Goal: Task Accomplishment & Management: Use online tool/utility

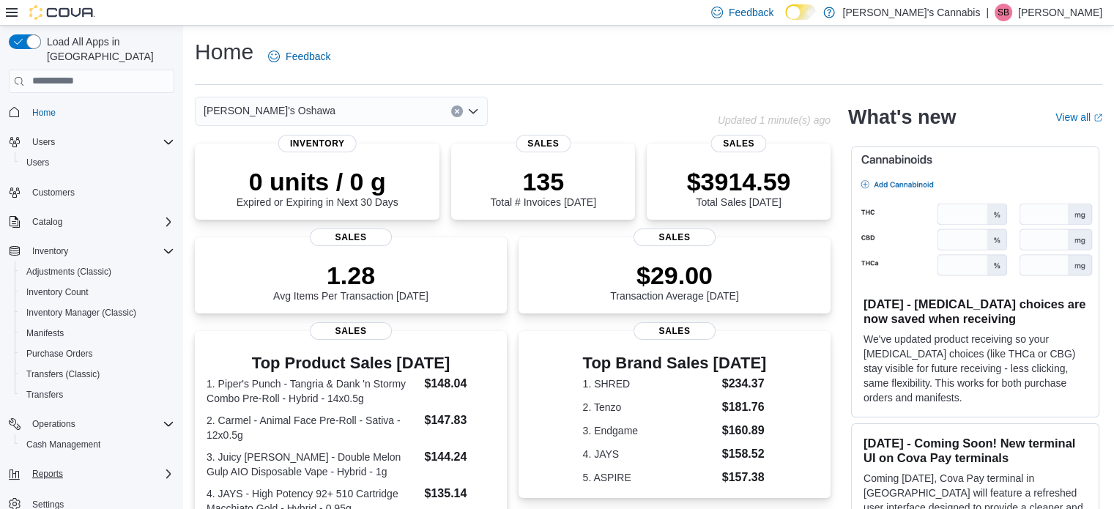
click at [143, 465] on div "Reports" at bounding box center [100, 474] width 148 height 18
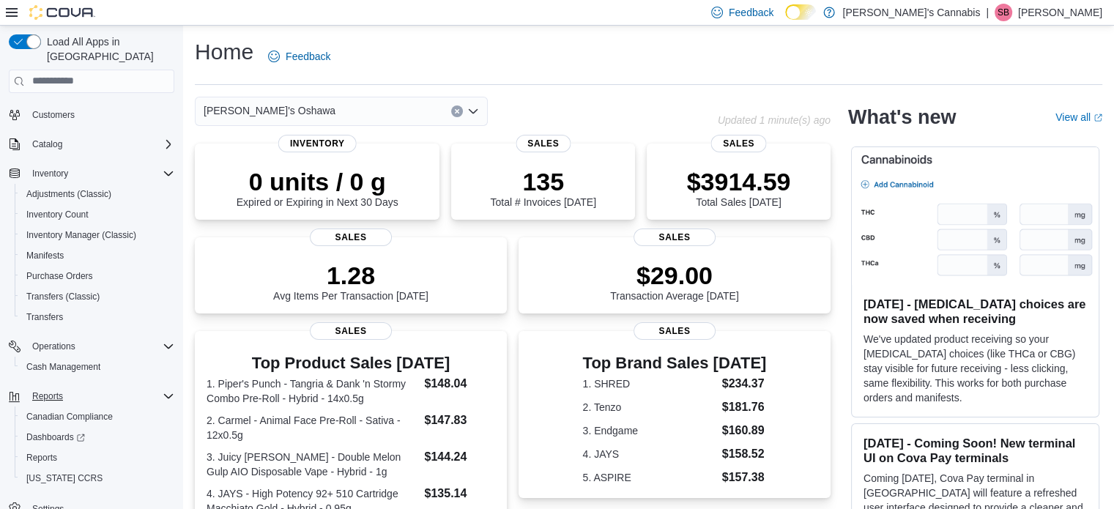
scroll to position [78, 0]
click at [56, 431] on span "Dashboards" at bounding box center [55, 437] width 59 height 12
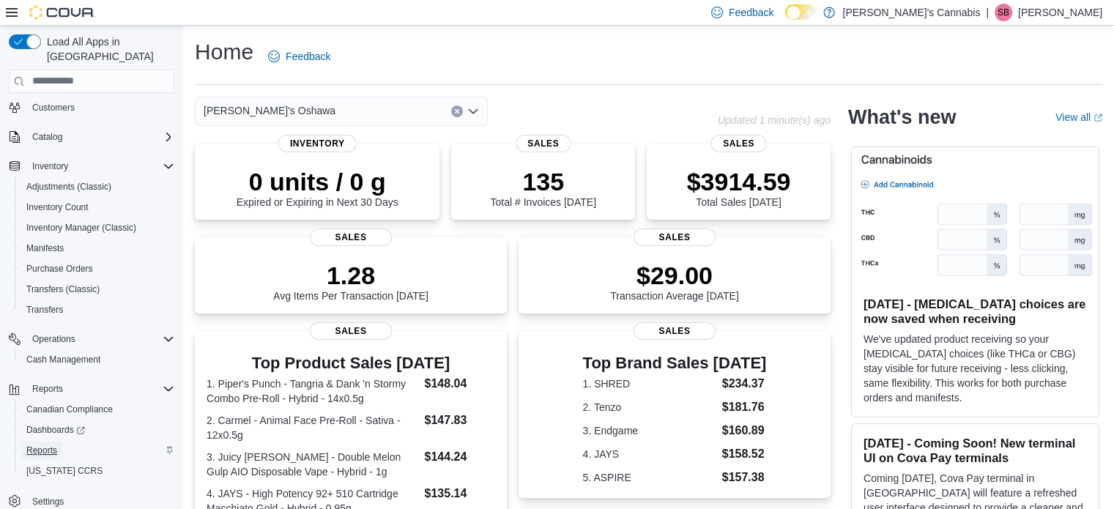
click at [44, 445] on span "Reports" at bounding box center [41, 451] width 31 height 12
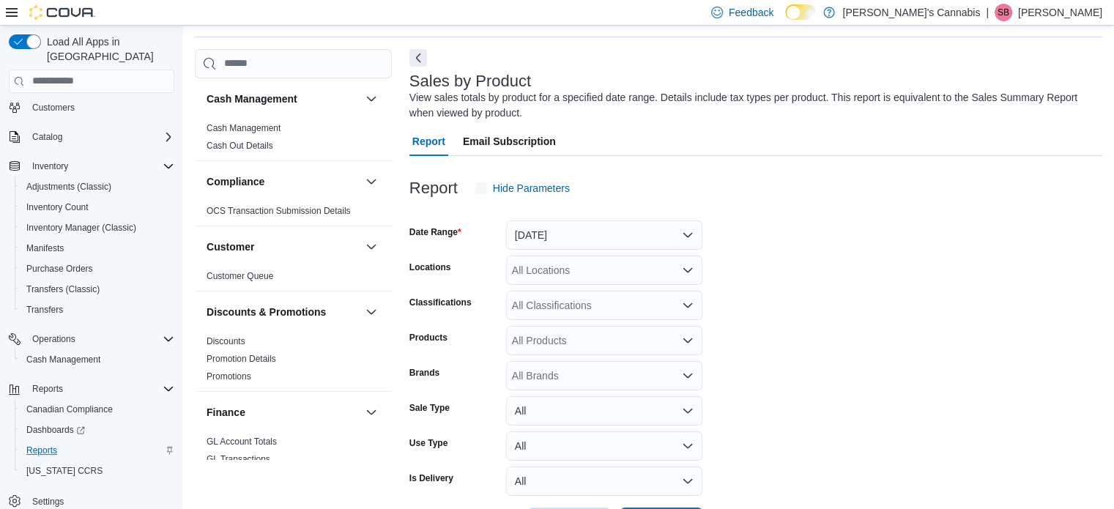
scroll to position [49, 0]
click at [578, 229] on button "[DATE]" at bounding box center [604, 233] width 196 height 29
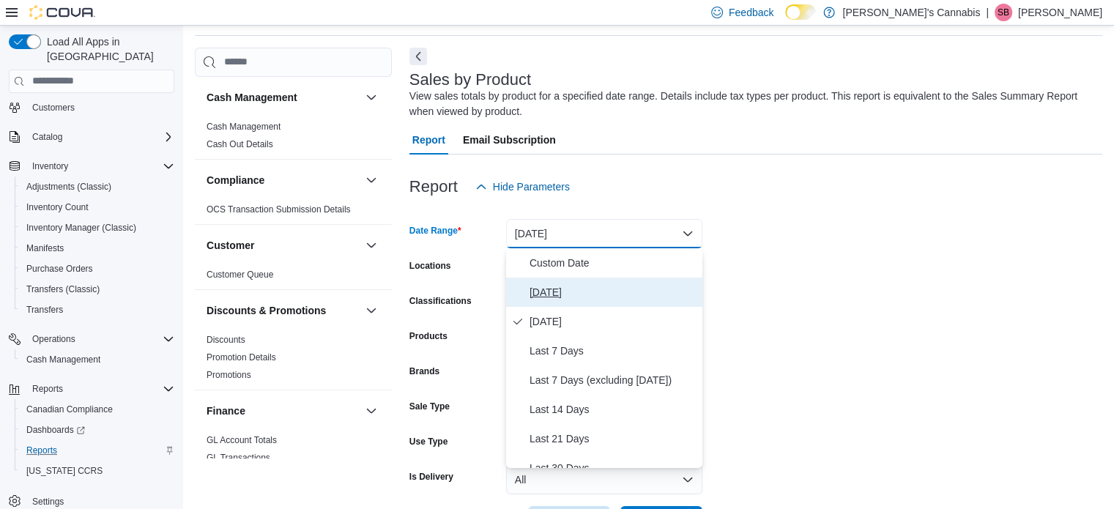
click at [533, 288] on span "[DATE]" at bounding box center [613, 292] width 167 height 18
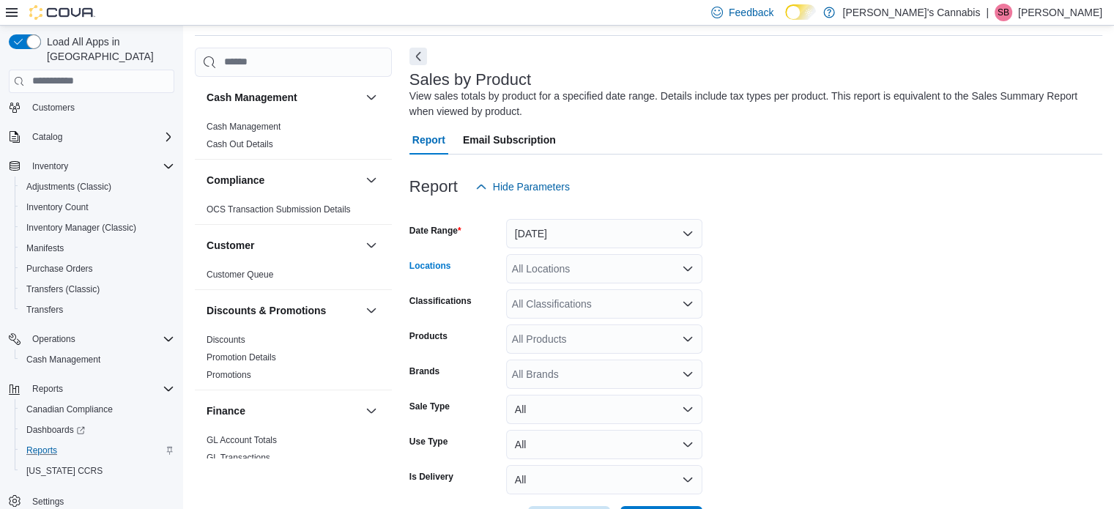
click at [531, 274] on div "All Locations" at bounding box center [604, 268] width 196 height 29
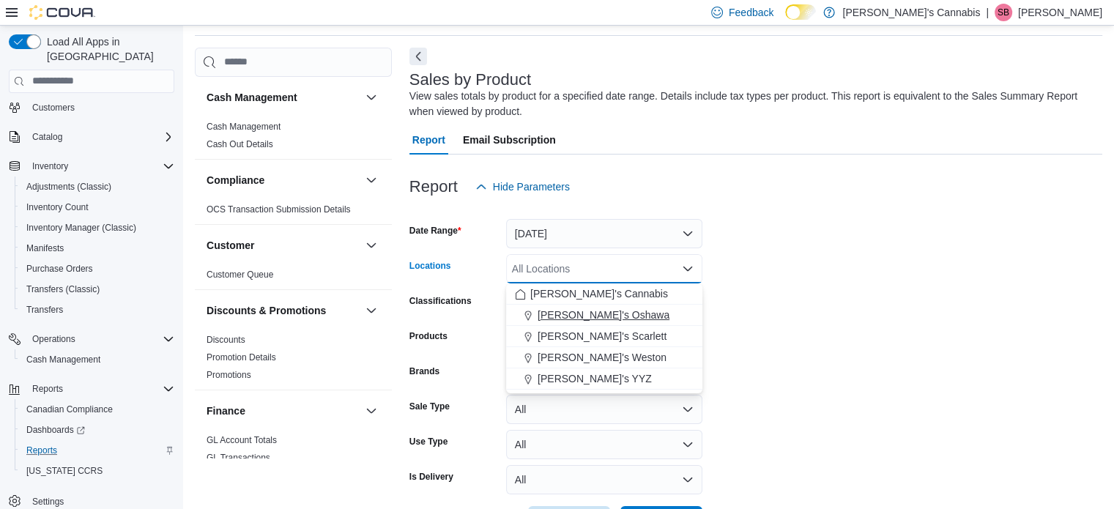
click at [545, 319] on span "[PERSON_NAME]'s Oshawa" at bounding box center [604, 315] width 132 height 15
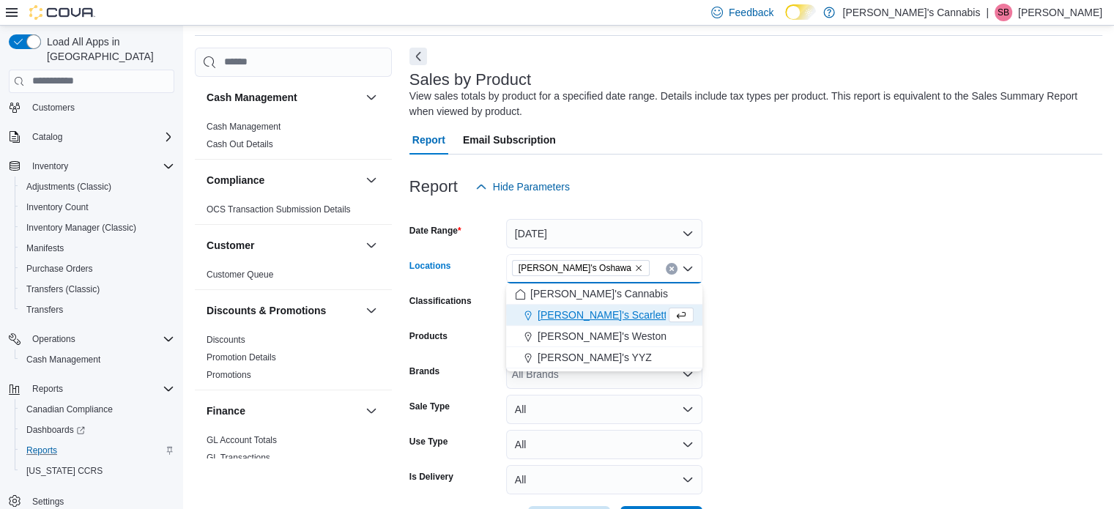
click at [773, 231] on form "Date Range [DATE] Locations [GEOGRAPHIC_DATA]'s [GEOGRAPHIC_DATA] Combo box. Se…" at bounding box center [755, 368] width 693 height 334
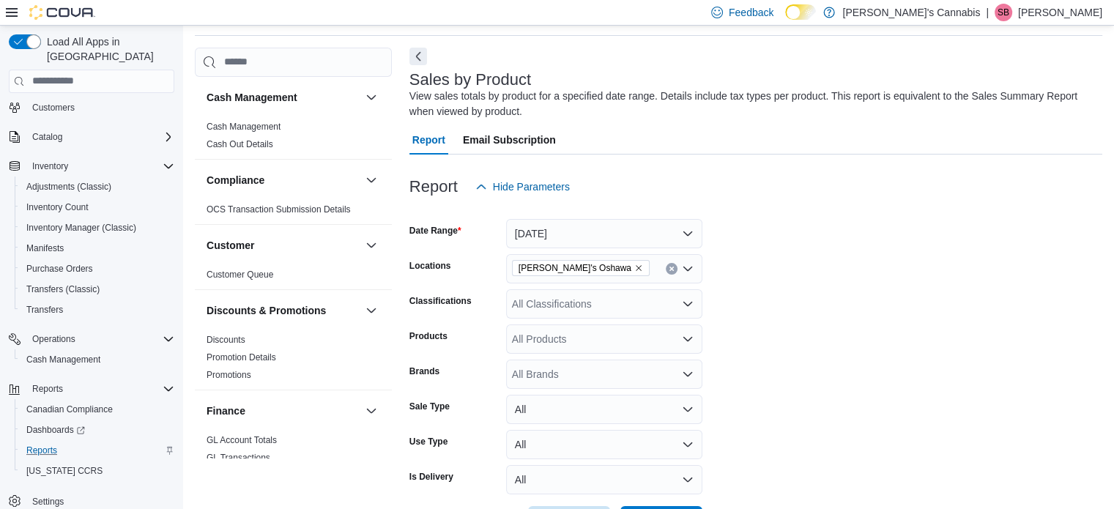
click at [595, 313] on div "All Classifications" at bounding box center [604, 303] width 196 height 29
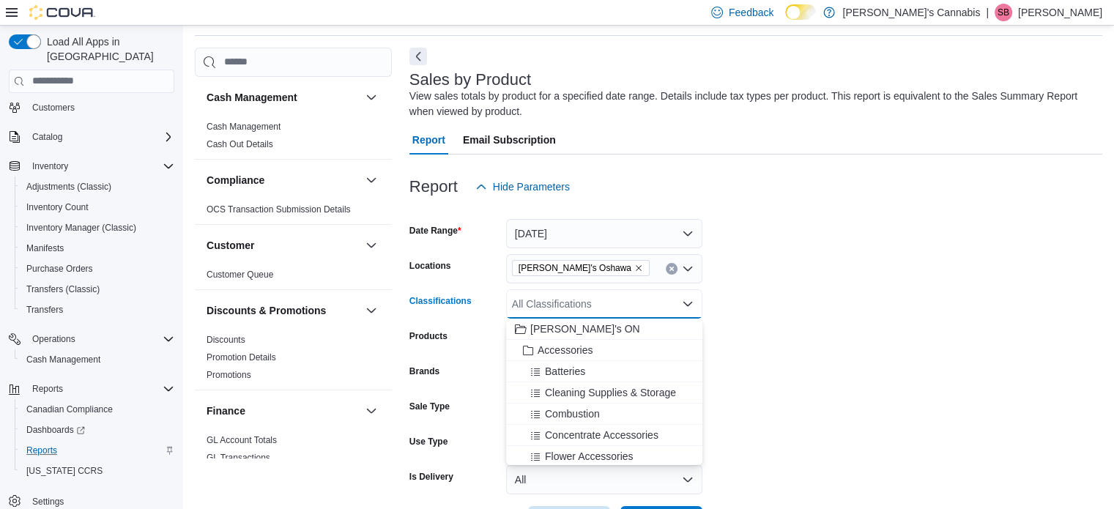
click at [609, 304] on div "All Classifications Combo box. Selected. Combo box input. All Classifications. …" at bounding box center [604, 303] width 196 height 29
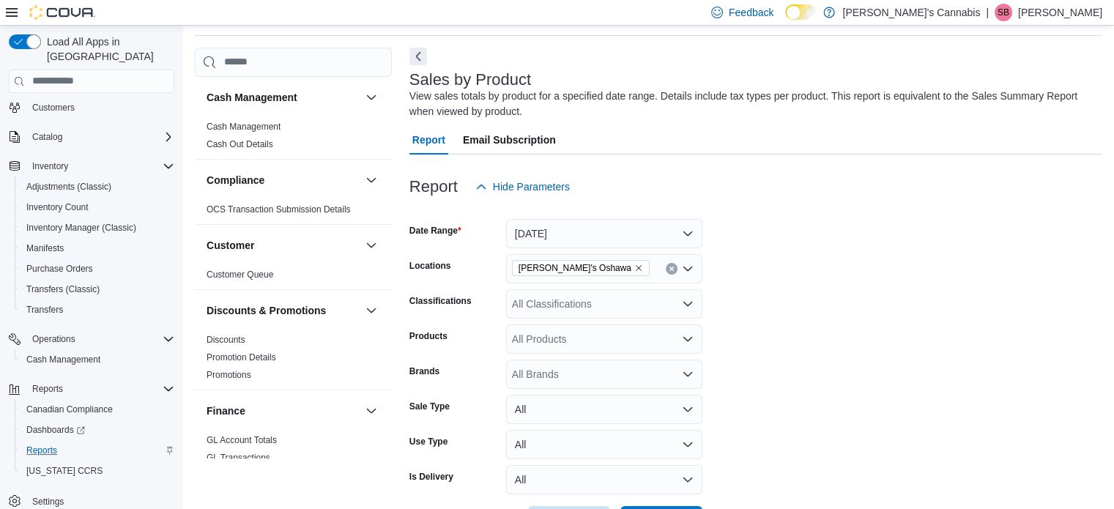
click at [709, 304] on form "Date Range [DATE] Locations MaryJane's Oshawa Classifications All Classificatio…" at bounding box center [755, 368] width 693 height 334
click at [664, 313] on div "All Classifications" at bounding box center [604, 303] width 196 height 29
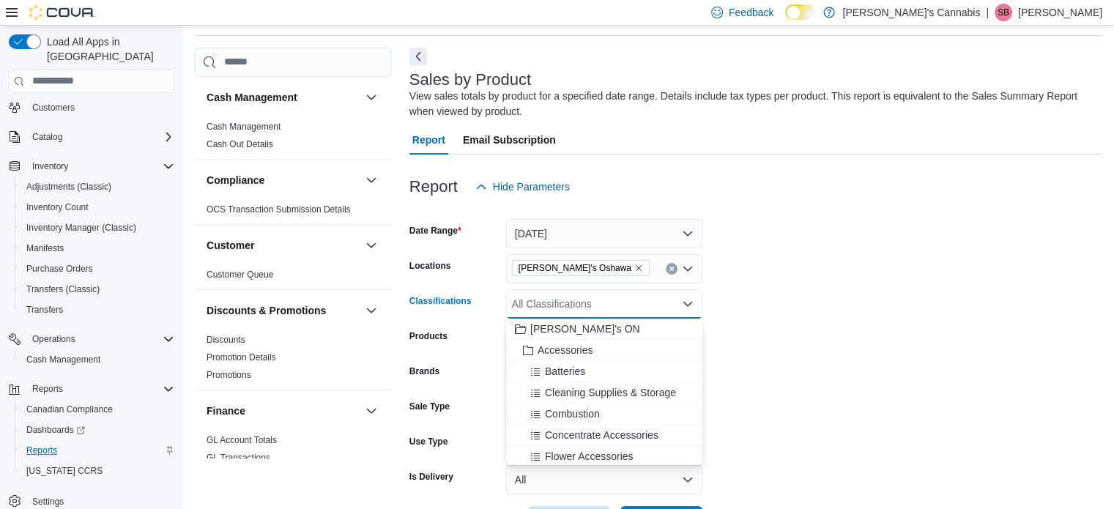
click at [659, 307] on div "All Classifications Combo box. Selected. Combo box input. All Classifications. …" at bounding box center [604, 303] width 196 height 29
click at [719, 311] on form "Date Range [DATE] Locations [GEOGRAPHIC_DATA]'s [GEOGRAPHIC_DATA] Classificatio…" at bounding box center [755, 368] width 693 height 334
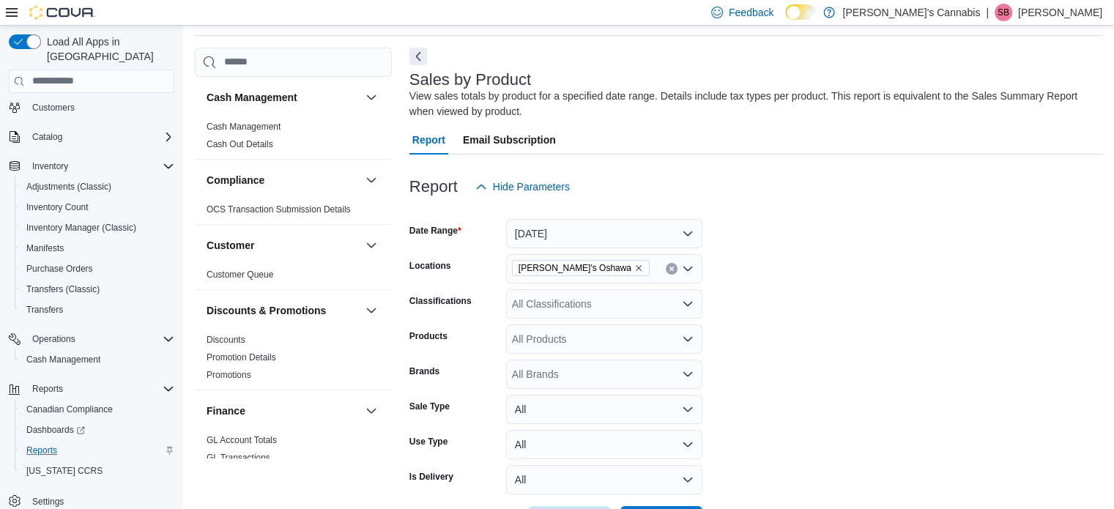
scroll to position [104, 0]
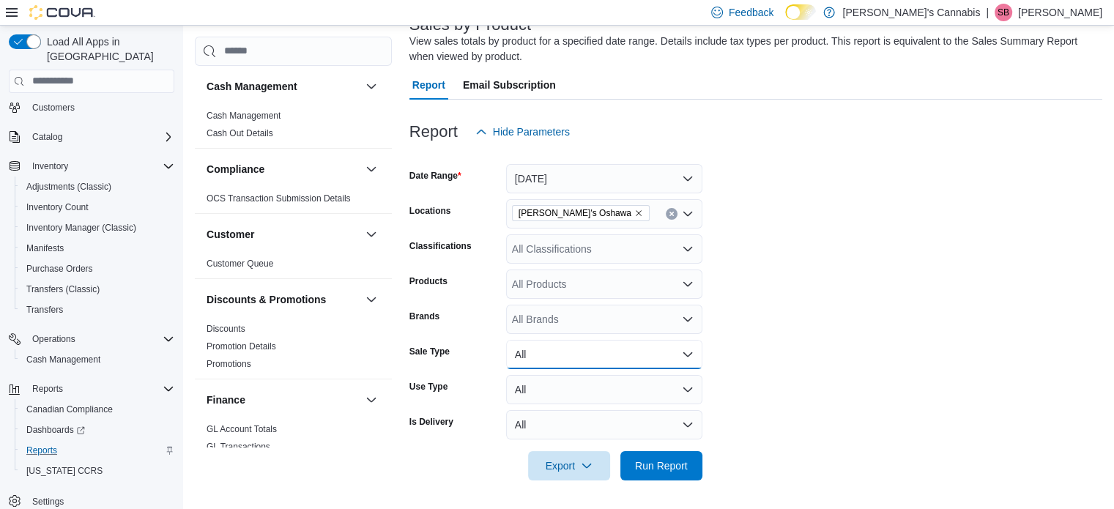
click at [667, 360] on button "All" at bounding box center [604, 354] width 196 height 29
click at [634, 385] on button "All" at bounding box center [604, 389] width 196 height 29
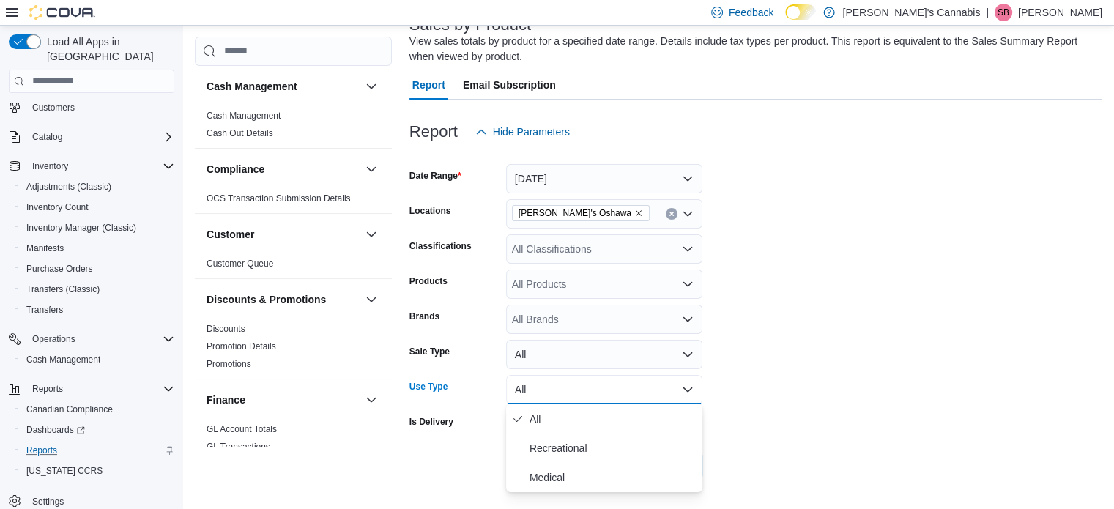
click at [634, 385] on button "All" at bounding box center [604, 389] width 196 height 29
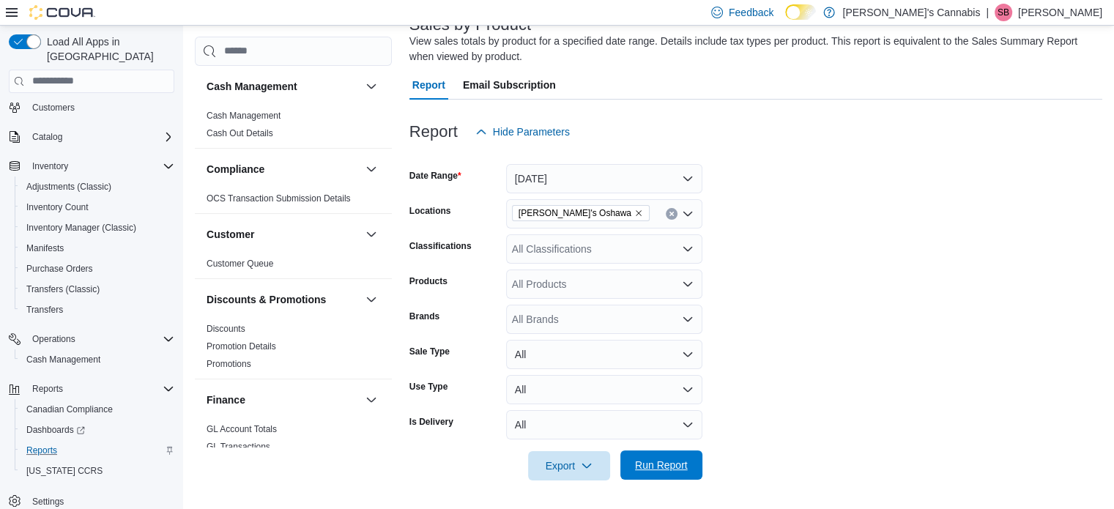
click at [680, 459] on span "Run Report" at bounding box center [661, 465] width 53 height 15
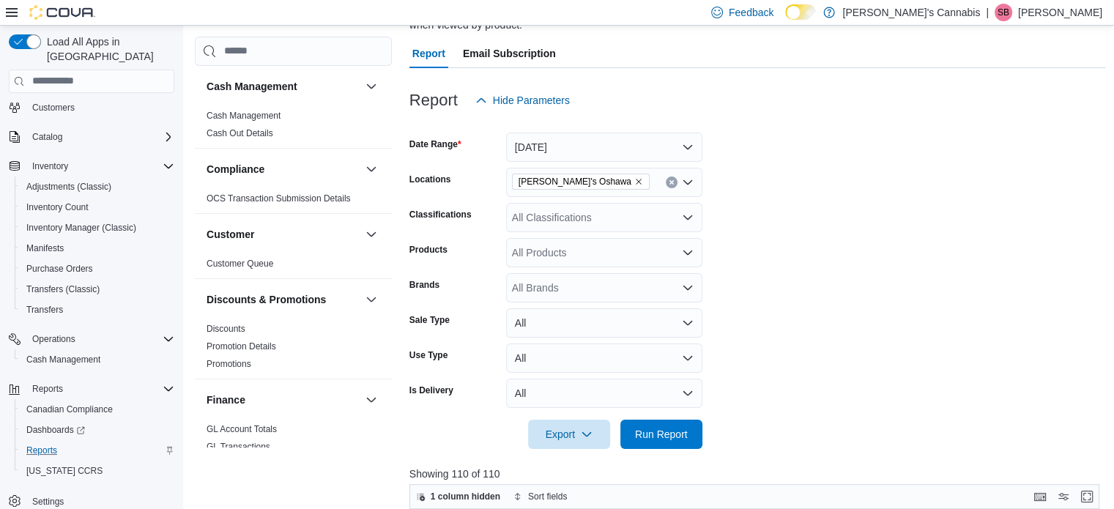
scroll to position [136, 0]
click at [537, 322] on button "All" at bounding box center [604, 322] width 196 height 29
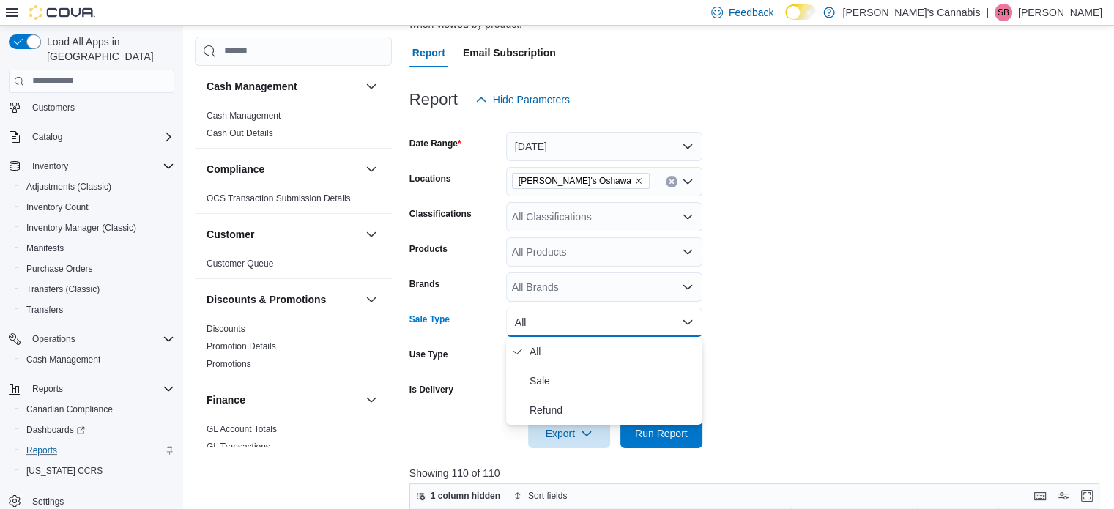
click at [537, 322] on button "All" at bounding box center [604, 322] width 196 height 29
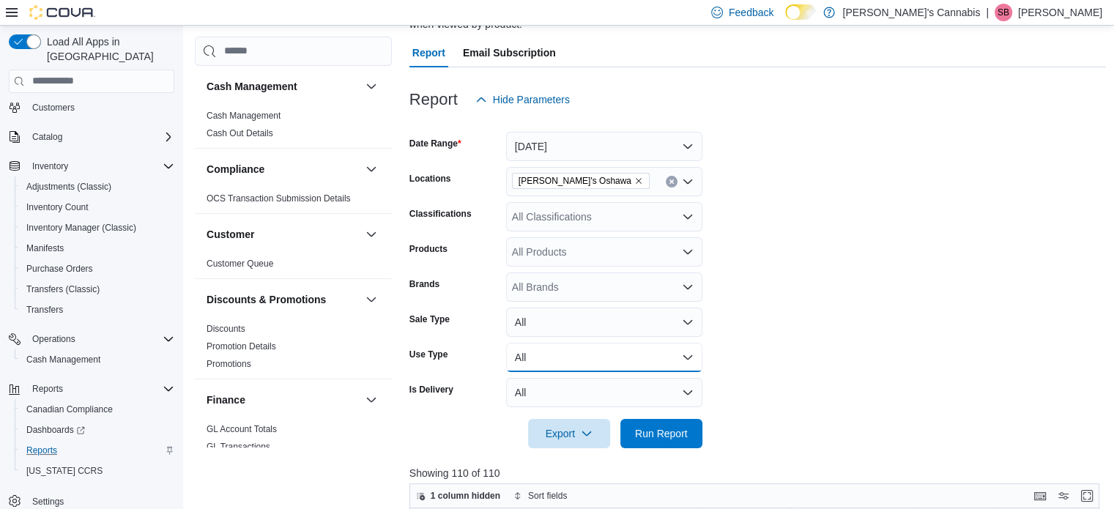
click at [637, 364] on button "All" at bounding box center [604, 357] width 196 height 29
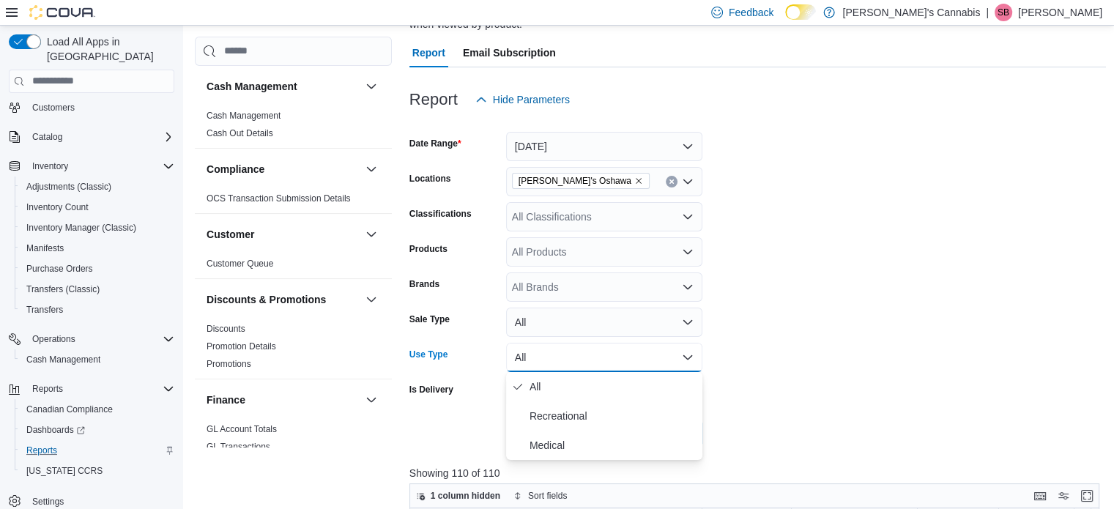
click at [637, 364] on button "All" at bounding box center [604, 357] width 196 height 29
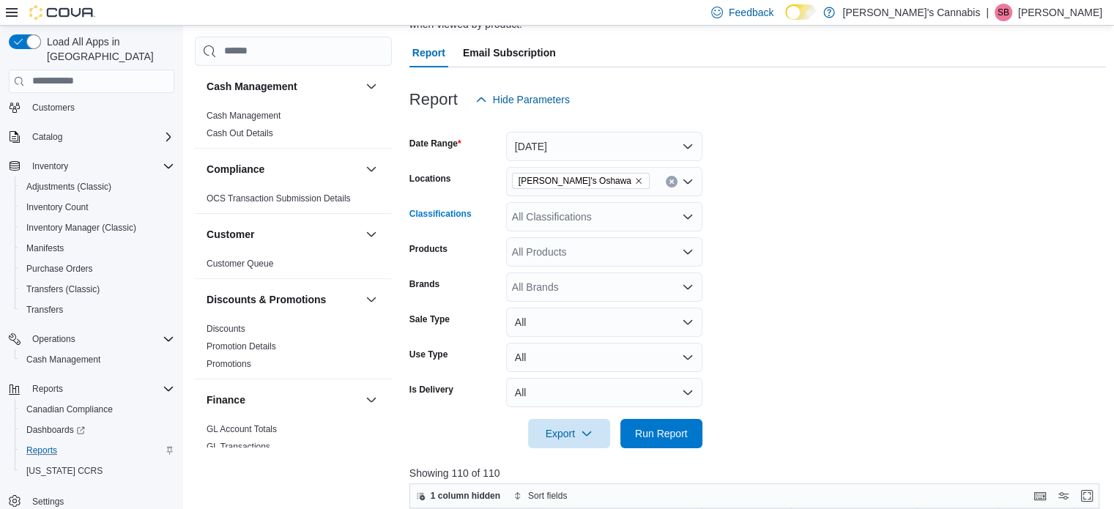
click at [598, 218] on div "All Classifications" at bounding box center [604, 216] width 196 height 29
click at [736, 301] on form "Date Range [DATE] Locations MaryJane's Oshawa Classifications All Classificatio…" at bounding box center [757, 281] width 697 height 334
click at [642, 181] on div "[PERSON_NAME]'s Oshawa" at bounding box center [604, 181] width 196 height 29
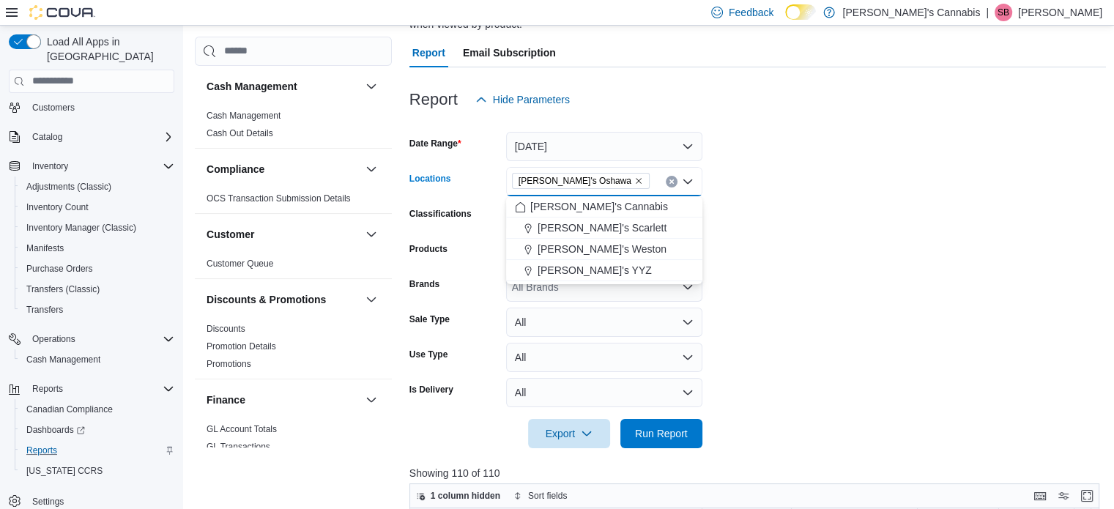
click at [762, 215] on form "Date Range [DATE] Locations [GEOGRAPHIC_DATA]'s [GEOGRAPHIC_DATA] Combo box. Se…" at bounding box center [757, 281] width 697 height 334
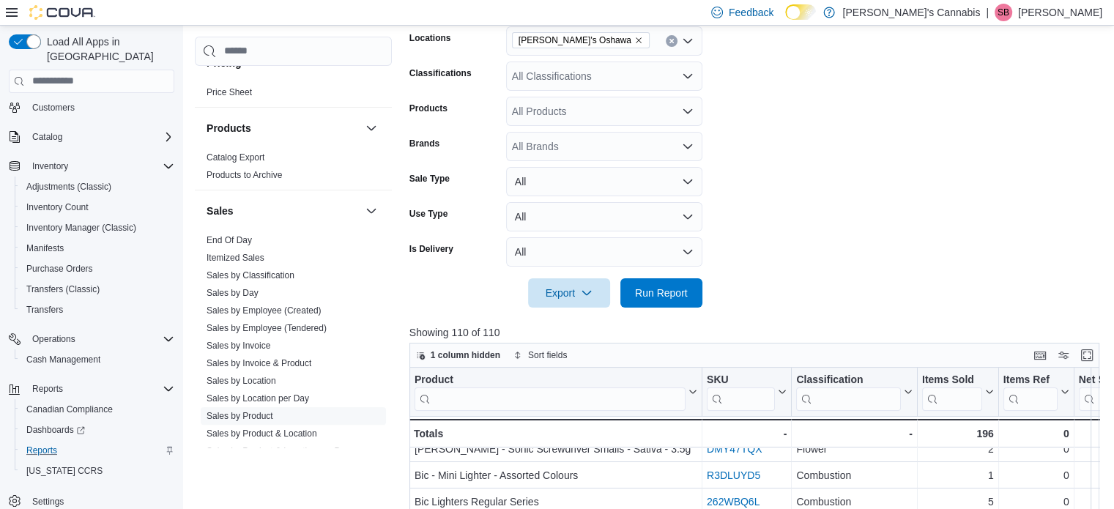
scroll to position [958, 0]
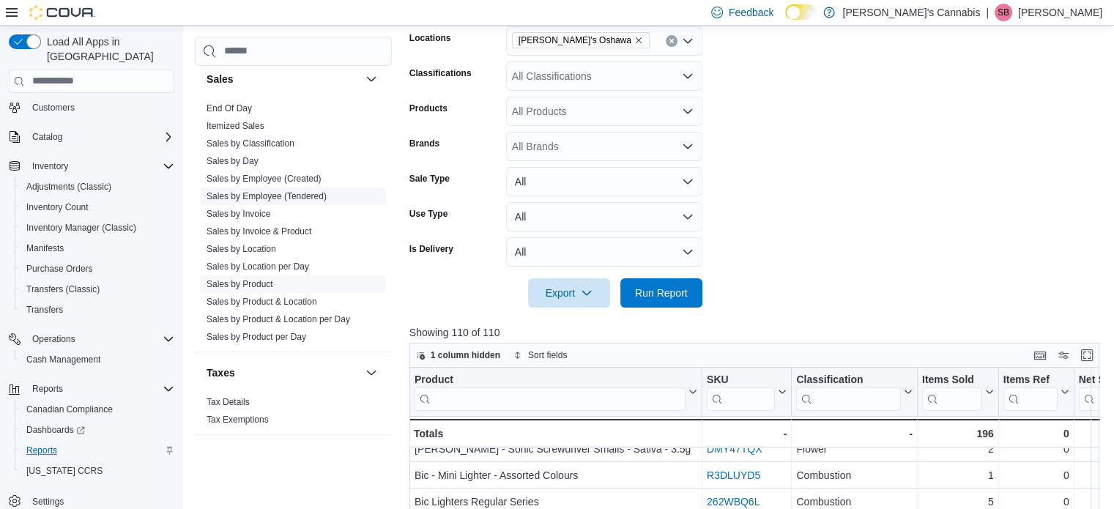
click at [239, 191] on link "Sales by Employee (Tendered)" at bounding box center [267, 196] width 120 height 10
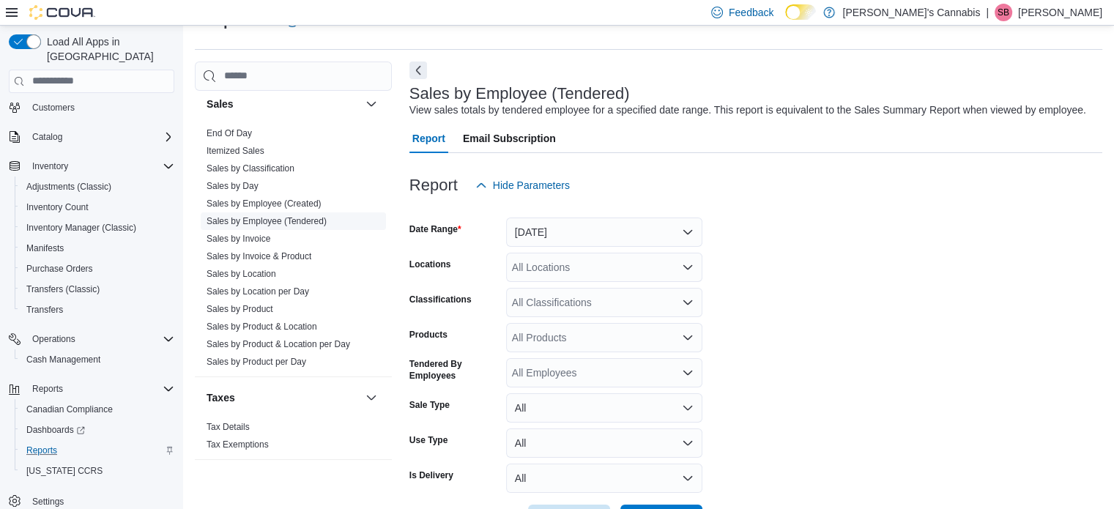
scroll to position [34, 0]
click at [571, 231] on button "[DATE]" at bounding box center [604, 233] width 196 height 29
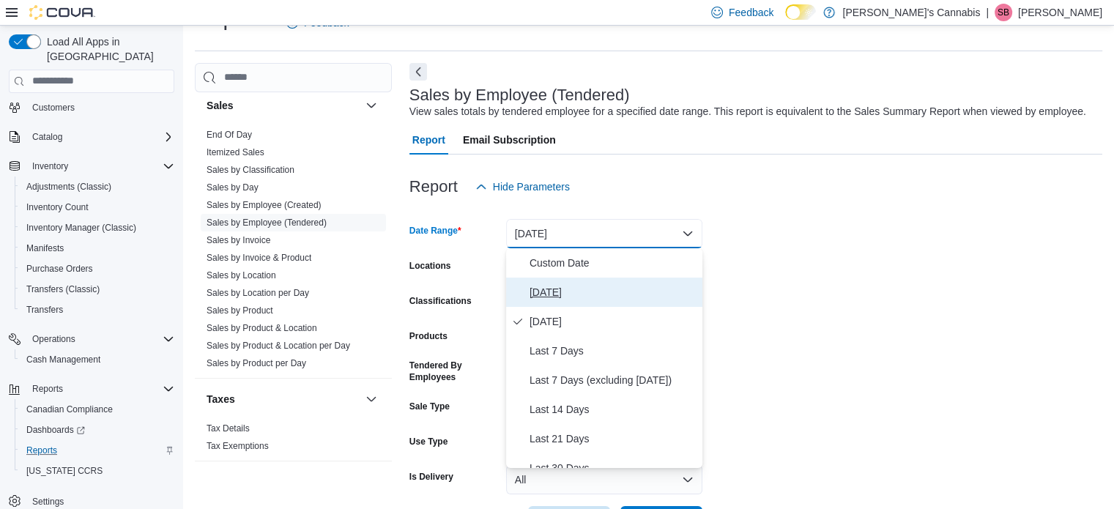
click at [546, 285] on span "[DATE]" at bounding box center [613, 292] width 167 height 18
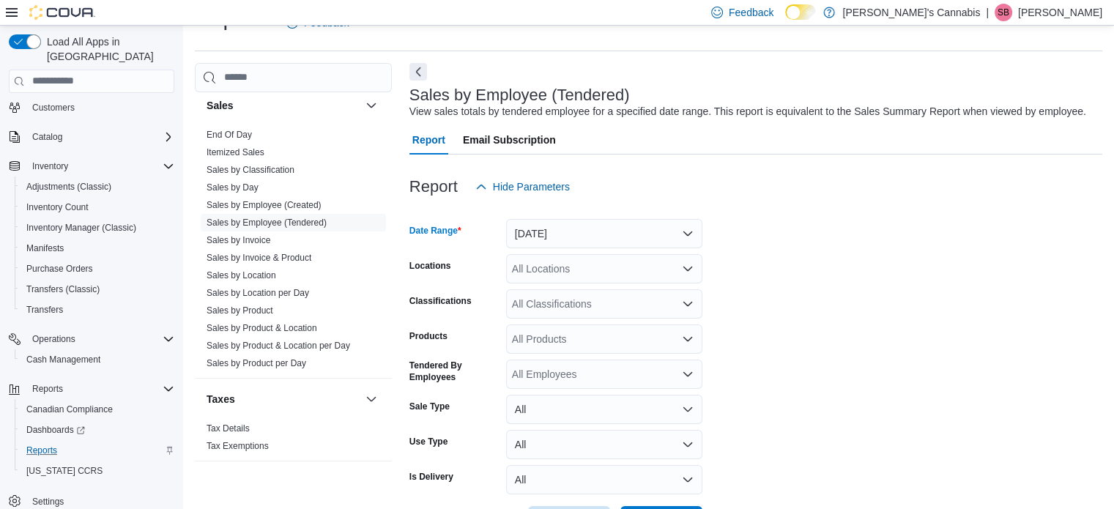
click at [545, 266] on div "All Locations" at bounding box center [604, 268] width 196 height 29
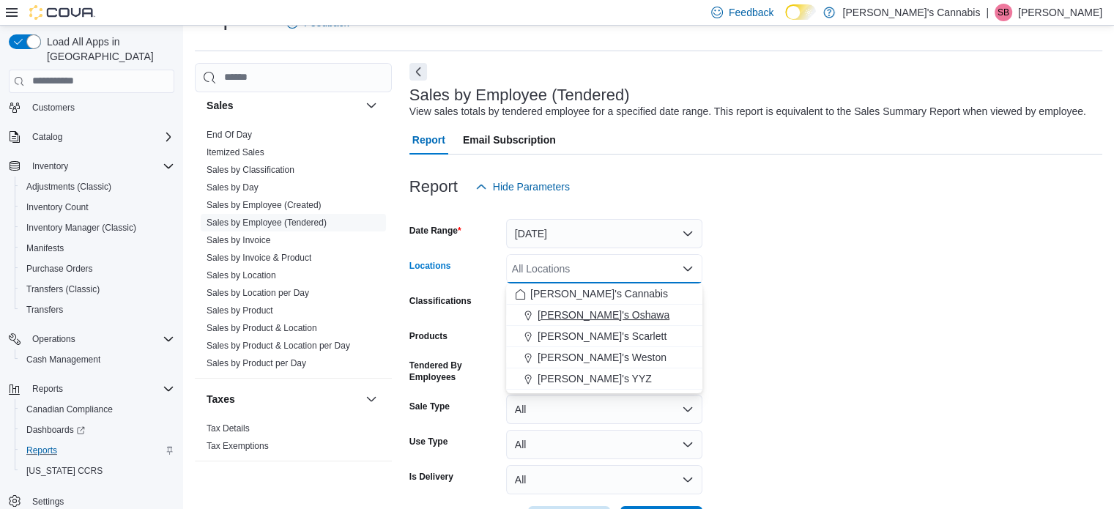
click at [557, 313] on span "[PERSON_NAME]'s Oshawa" at bounding box center [604, 315] width 132 height 15
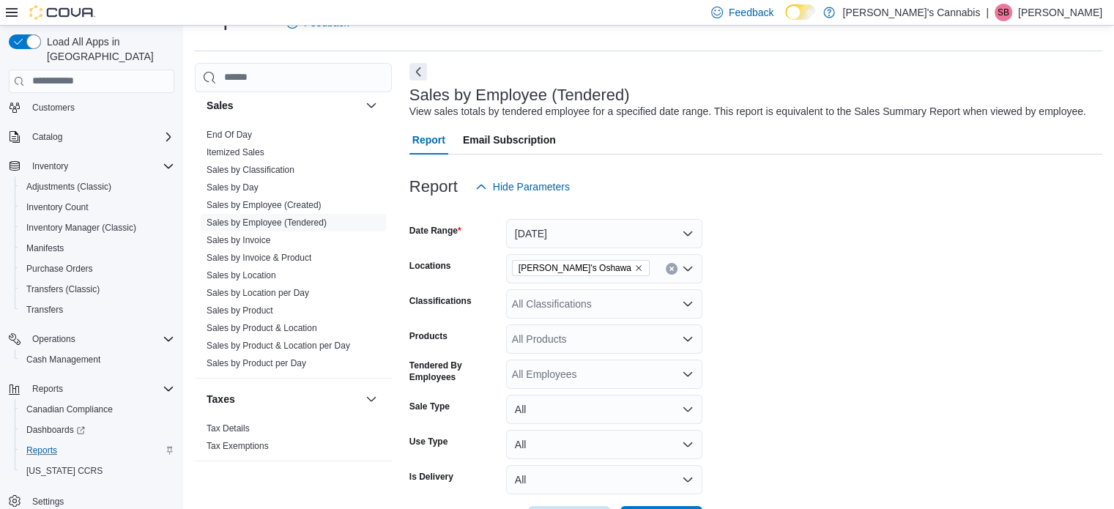
click at [736, 278] on form "Date Range [DATE] Locations MaryJane's Oshawa Classifications All Classificatio…" at bounding box center [755, 368] width 693 height 334
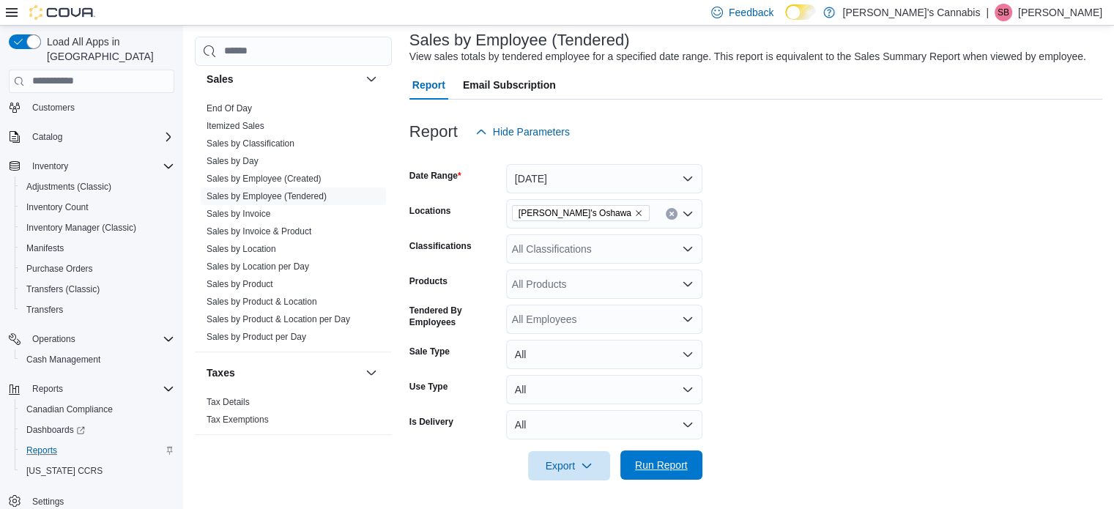
click at [649, 462] on span "Run Report" at bounding box center [661, 465] width 53 height 15
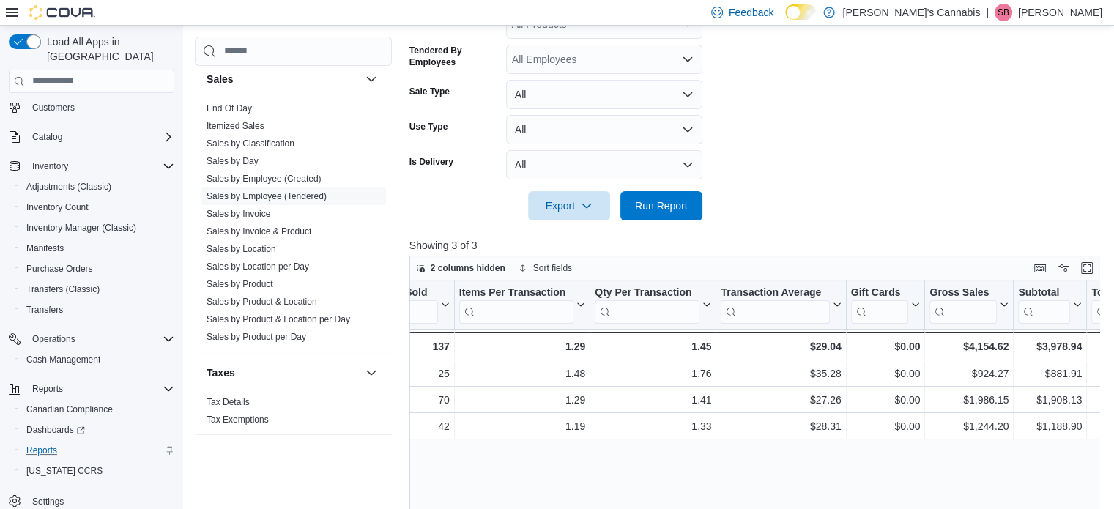
scroll to position [0, 341]
click at [803, 465] on div "Tendered Employee Click to view column header actions Invoices Sold Click to vi…" at bounding box center [757, 472] width 697 height 383
